Goal: Information Seeking & Learning: Understand process/instructions

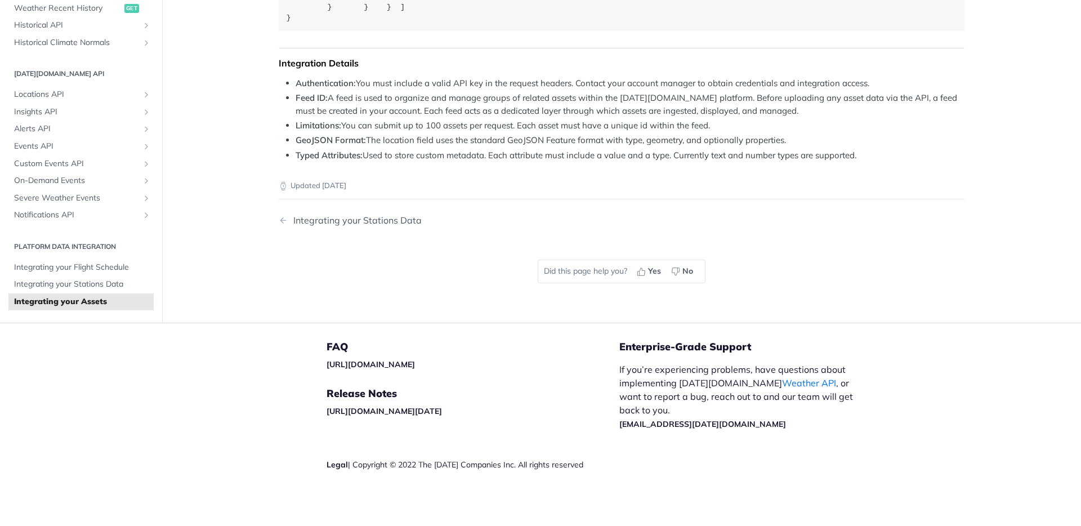
scroll to position [992, 0]
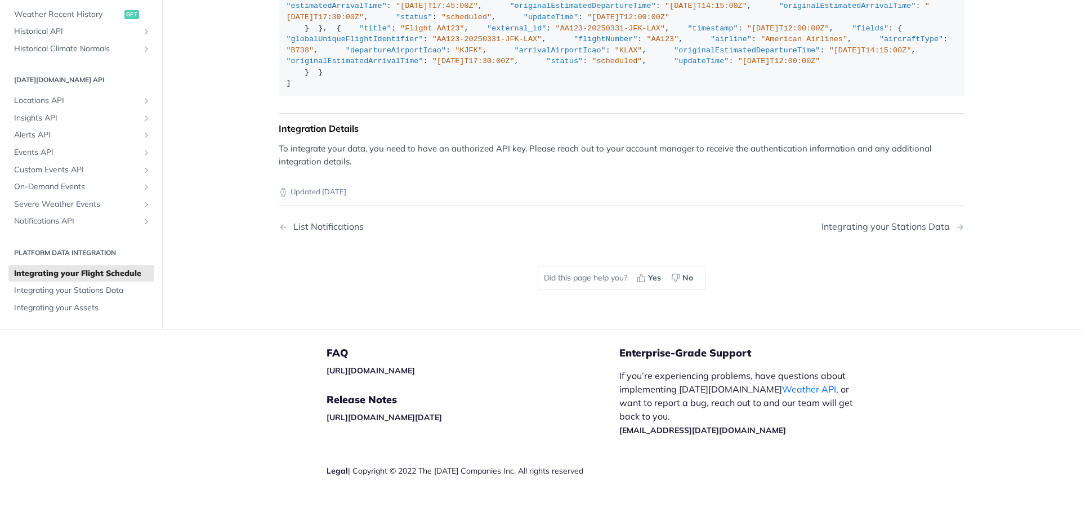
scroll to position [1984, 0]
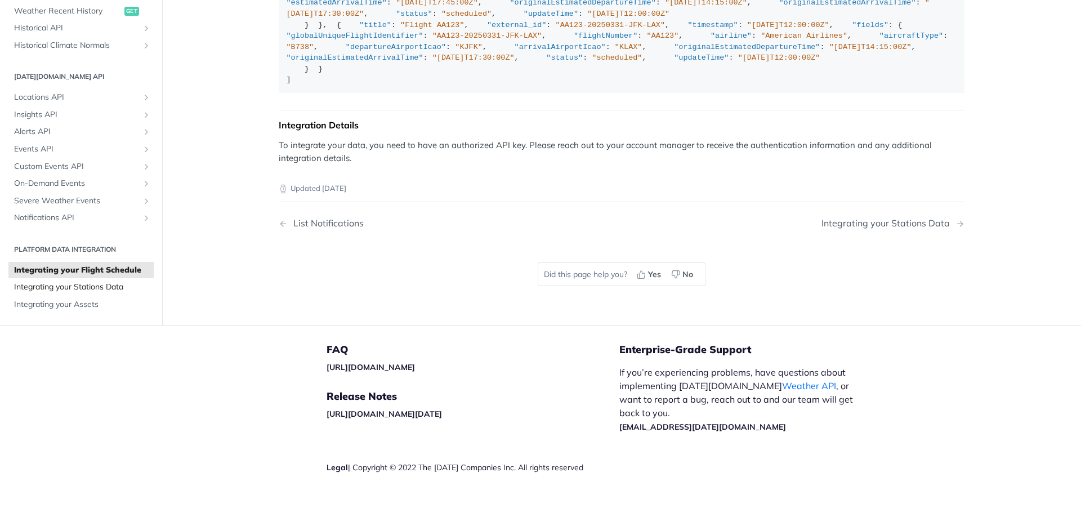
click at [102, 293] on span "Integrating your Stations Data" at bounding box center [82, 287] width 137 height 11
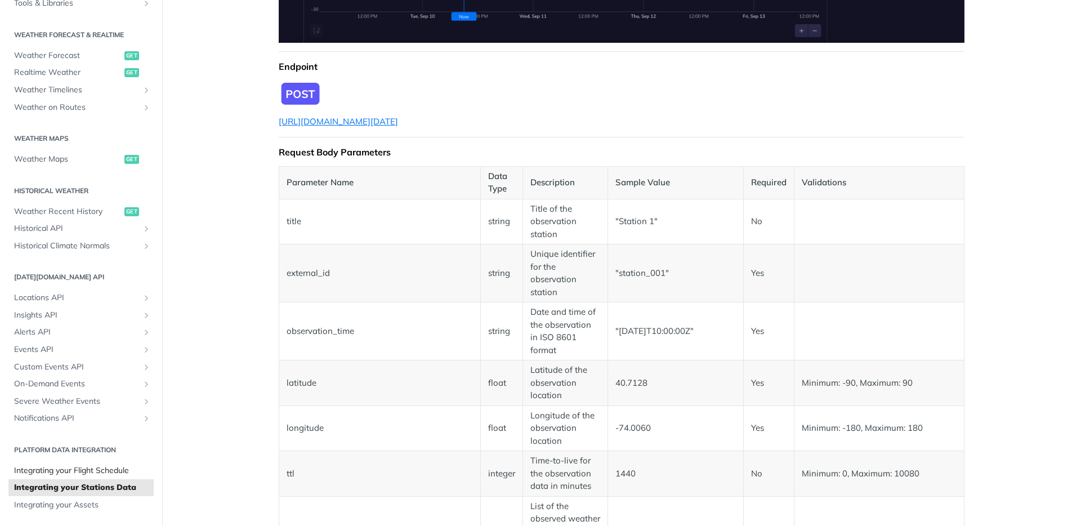
scroll to position [220, 0]
click at [90, 473] on span "Integrating your Flight Schedule" at bounding box center [82, 472] width 137 height 11
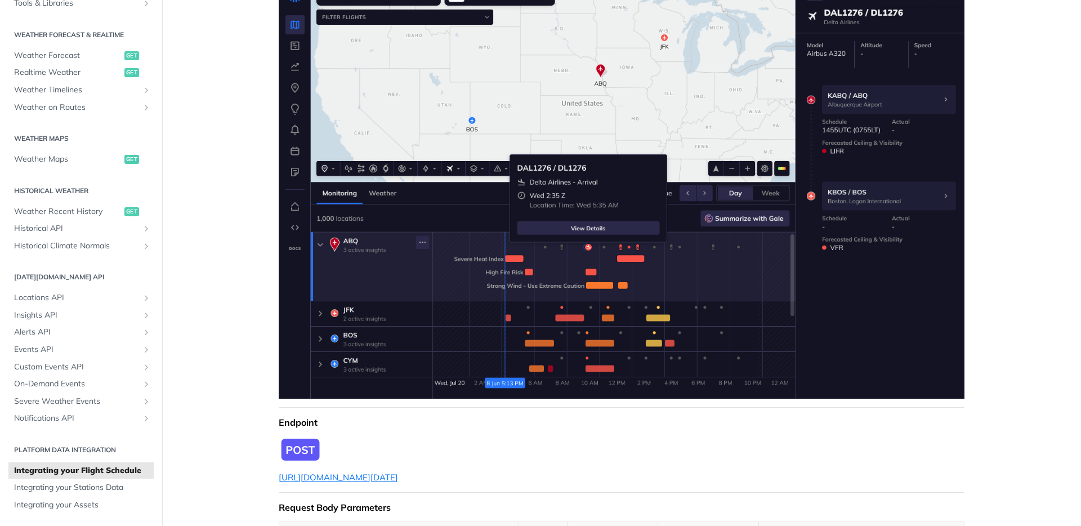
scroll to position [319, 0]
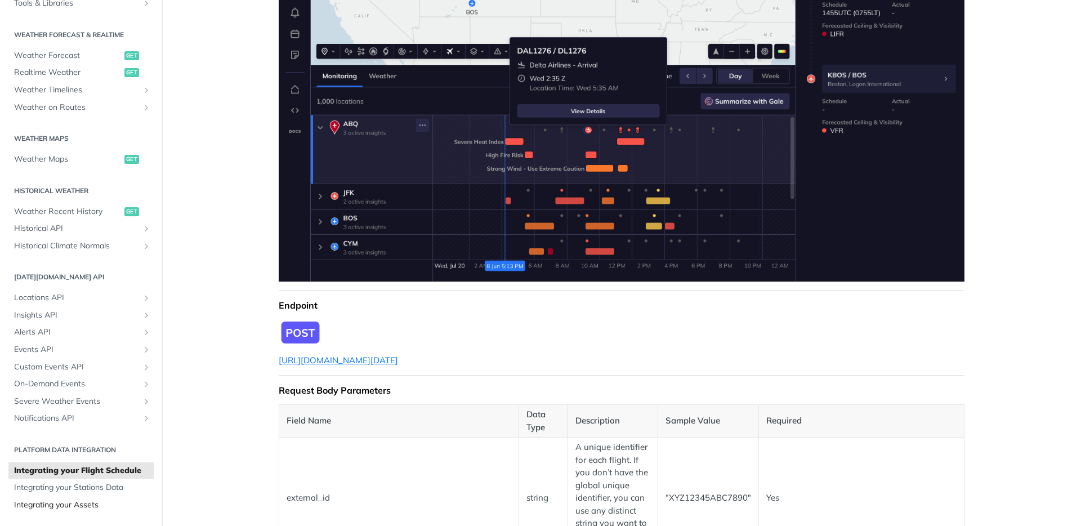
click at [90, 501] on span "Integrating your Assets" at bounding box center [82, 504] width 137 height 11
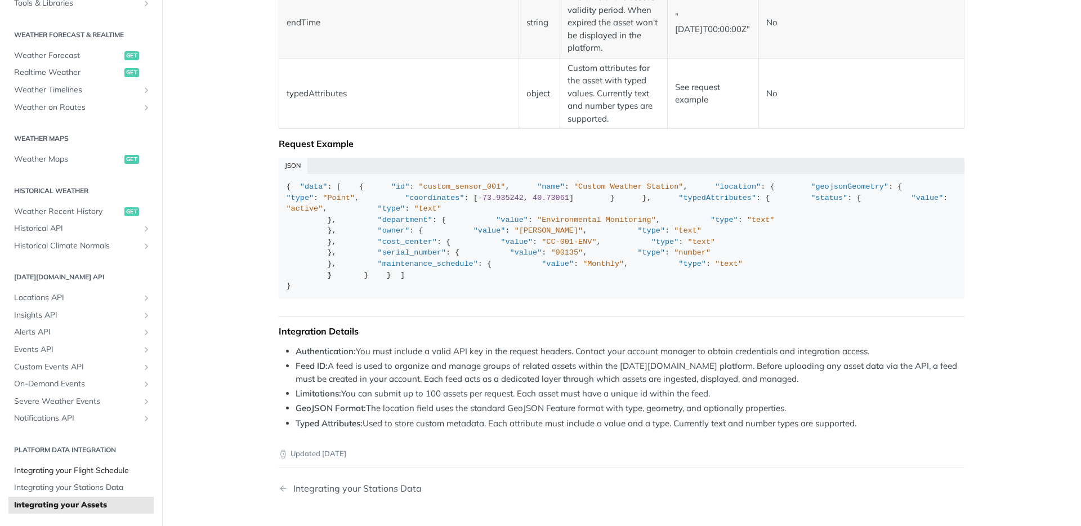
click at [84, 472] on span "Integrating your Flight Schedule" at bounding box center [82, 470] width 137 height 11
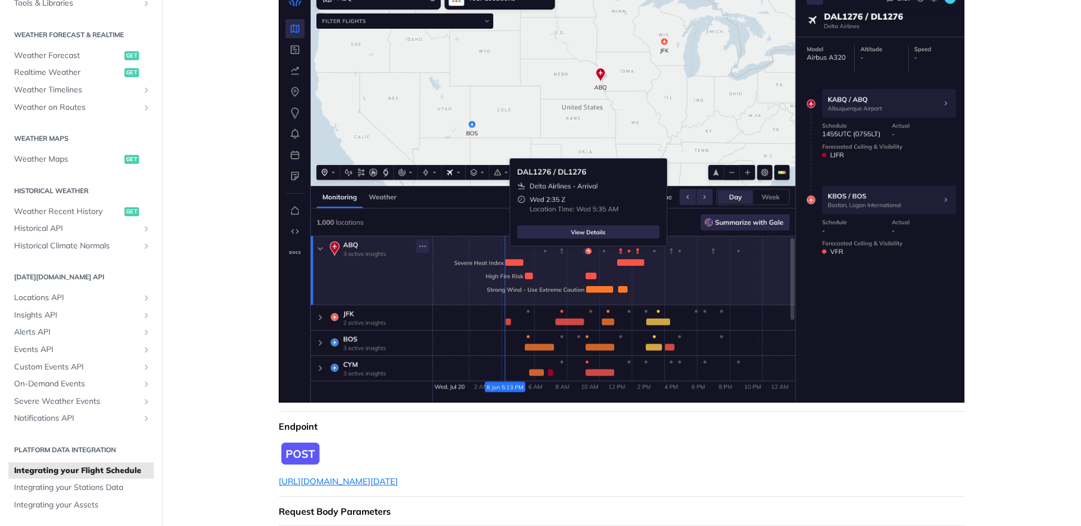
scroll to position [498, 0]
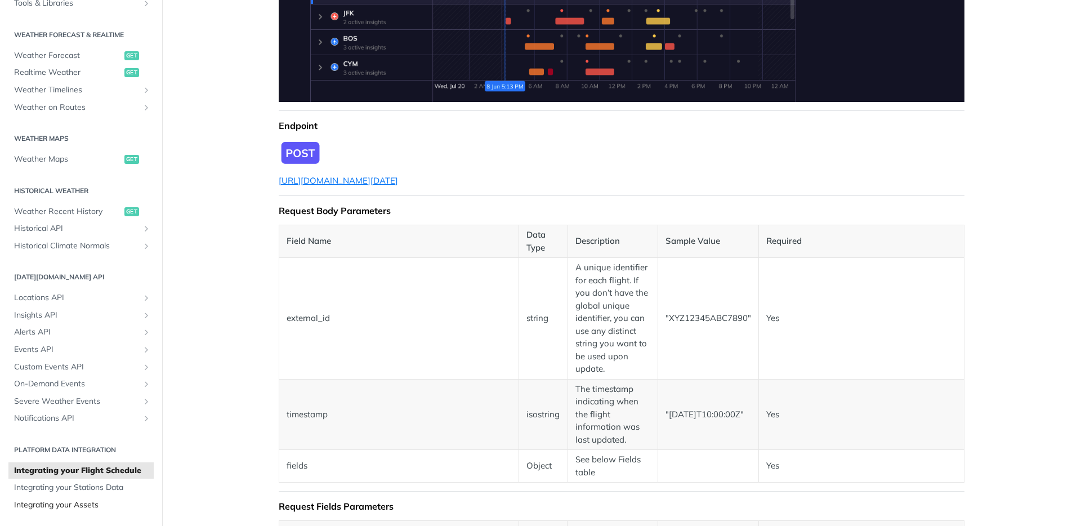
click at [88, 505] on span "Integrating your Assets" at bounding box center [82, 504] width 137 height 11
